Goal: Answer question/provide support

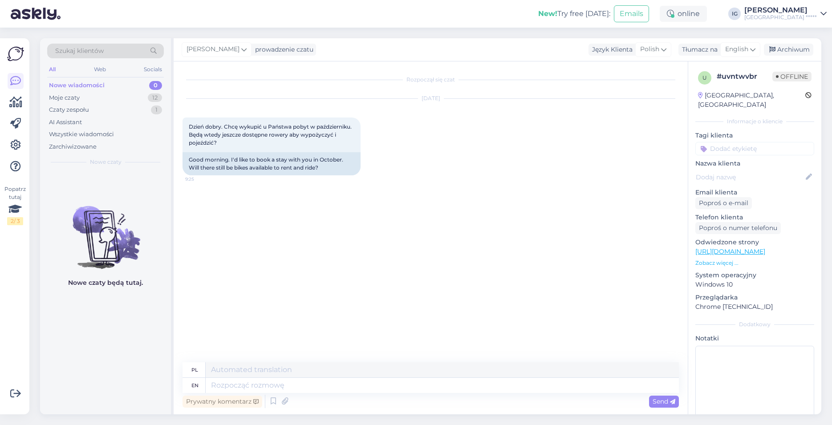
click at [304, 256] on div "Rozpoczął się czat [DATE] Dzień dobry. Chcę wykupić u Państwa pobyt w październ…" at bounding box center [435, 212] width 504 height 284
click at [738, 49] on span "English" at bounding box center [736, 50] width 23 height 10
type input "po"
click at [703, 88] on link "Polish" at bounding box center [719, 89] width 98 height 14
click at [210, 384] on textarea at bounding box center [431, 383] width 496 height 19
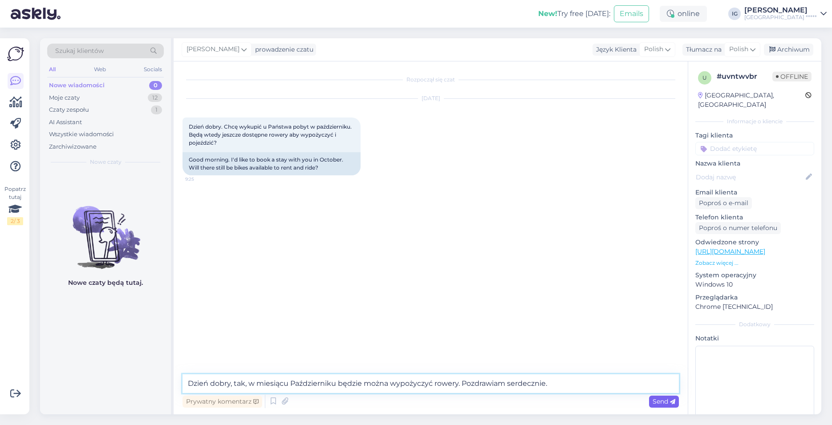
type textarea "Dzień dobry, tak, w miesiącu Październiku będzie można wypożyczyć rowery. Pozdr…"
click at [664, 403] on span "Send" at bounding box center [664, 402] width 23 height 8
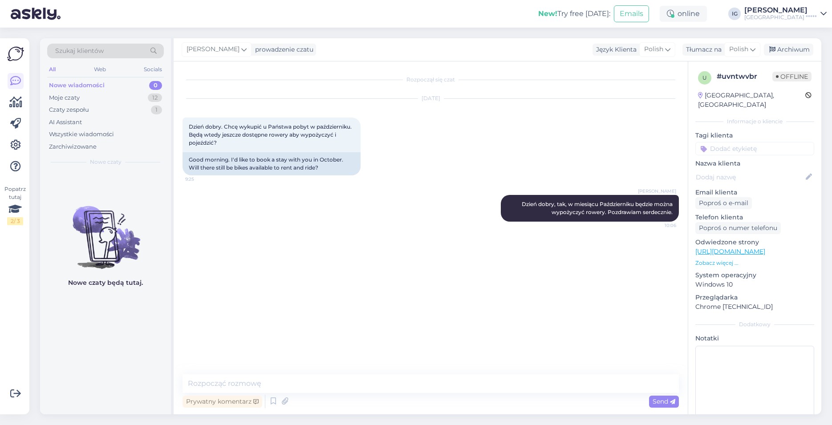
click at [65, 85] on div "Nowe wiadomości" at bounding box center [77, 85] width 56 height 9
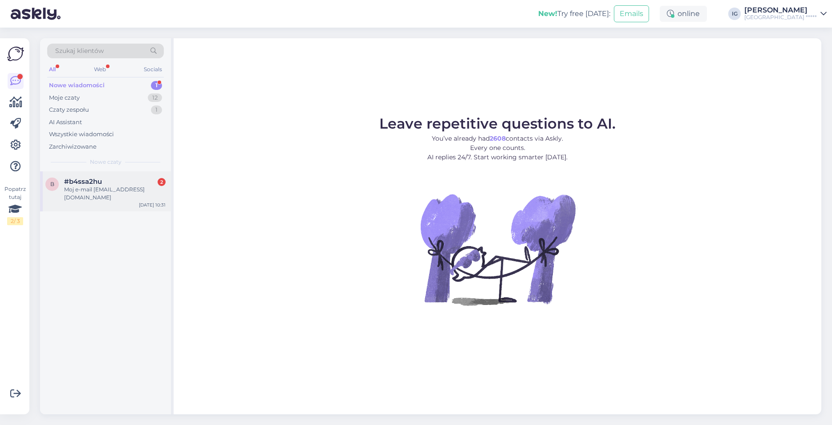
click at [92, 180] on span "#b4ssa2hu" at bounding box center [83, 182] width 38 height 8
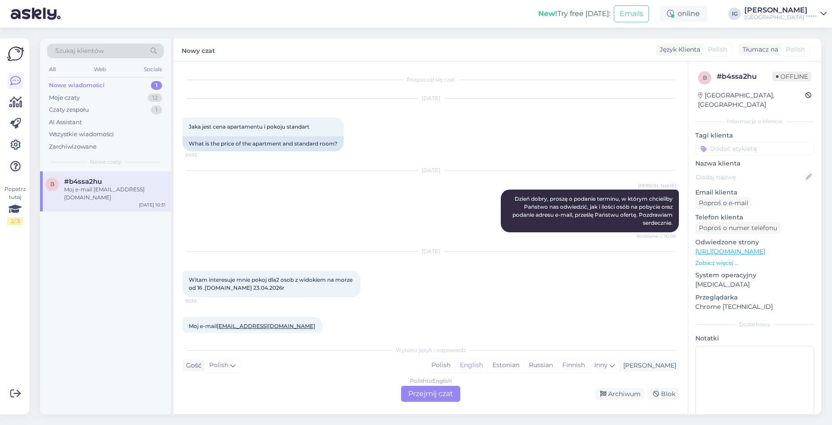
scroll to position [12, 0]
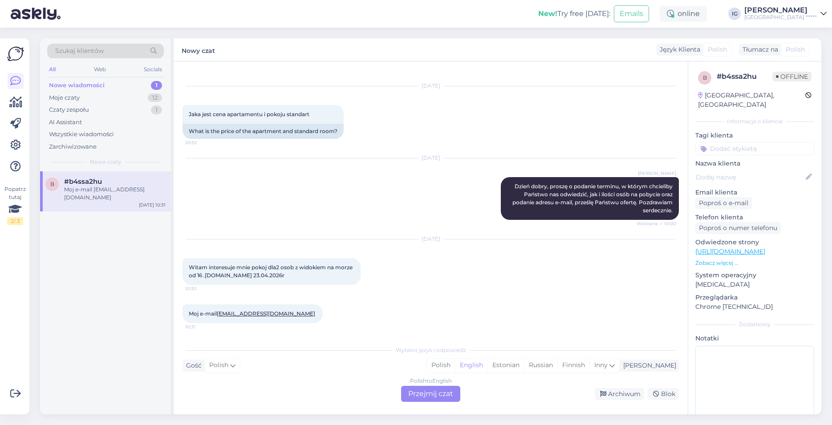
click at [435, 394] on div "Polish to English Przejmij czat" at bounding box center [430, 394] width 59 height 16
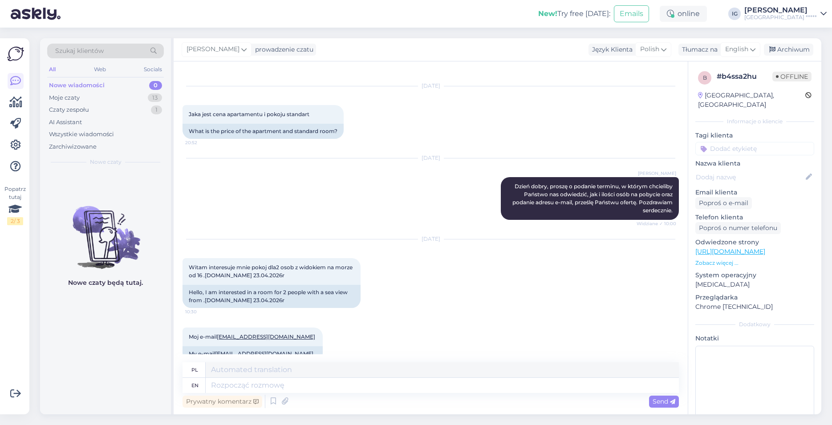
scroll to position [29, 0]
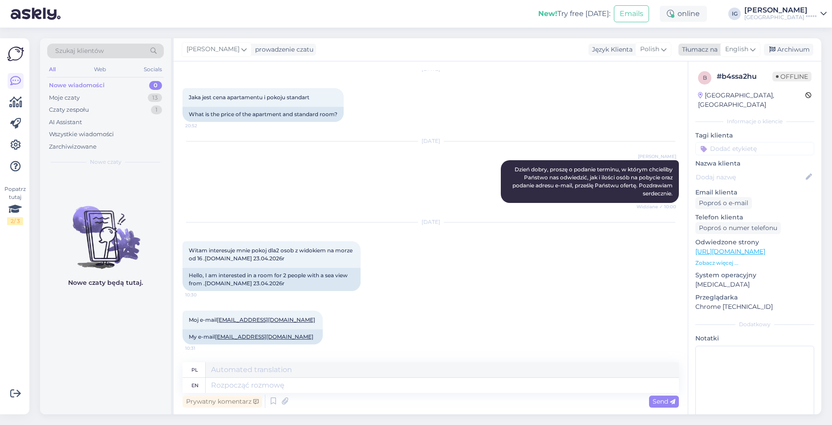
click at [742, 46] on span "English" at bounding box center [736, 50] width 23 height 10
type input "po"
click at [701, 92] on link "Polish" at bounding box center [719, 89] width 98 height 14
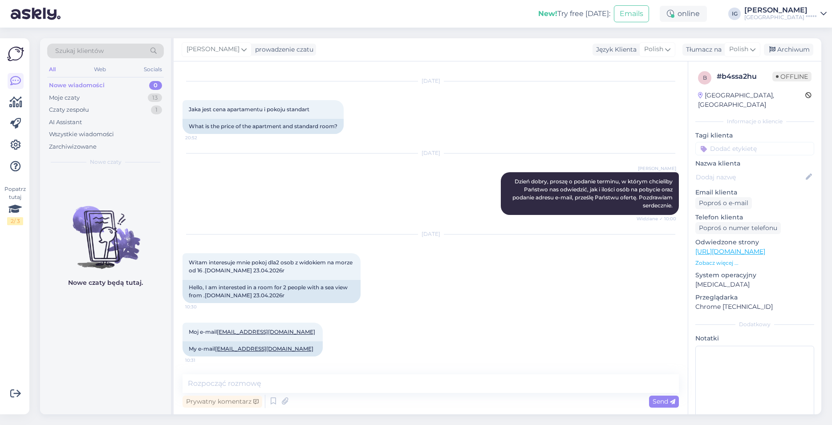
scroll to position [17, 0]
paste textarea "Dzień dobry, w osobnej wiadomości e-mail, bezpośrednio ze strony [GEOGRAPHIC_DA…"
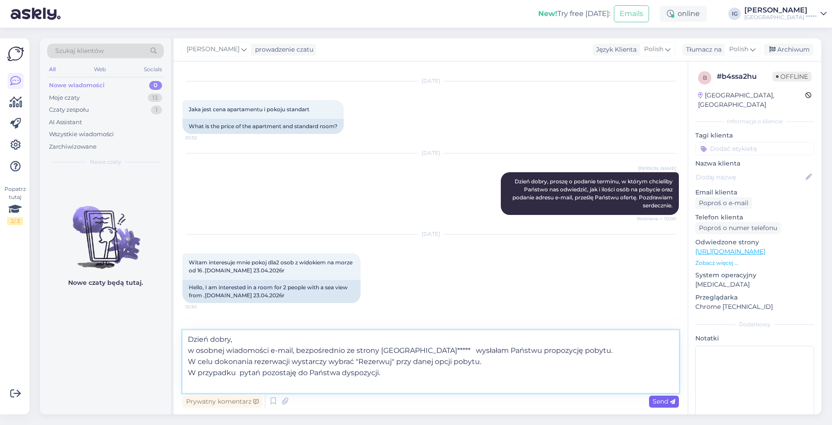
type textarea "Dzień dobry, w osobnej wiadomości e-mail, bezpośrednio ze strony [GEOGRAPHIC_DA…"
click at [662, 400] on span "Send" at bounding box center [664, 402] width 23 height 8
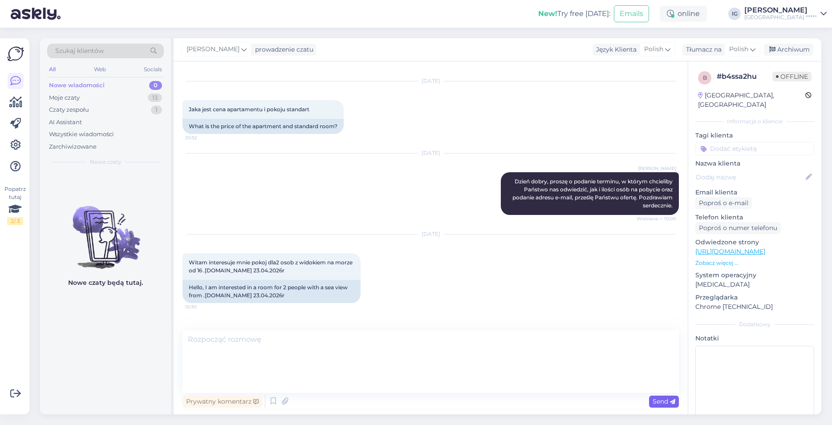
scroll to position [104, 0]
